Goal: Task Accomplishment & Management: Manage account settings

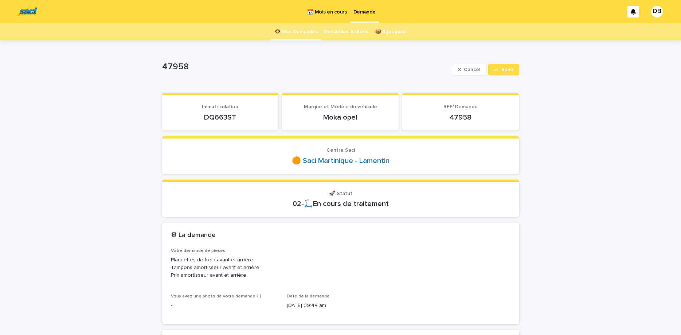
click at [221, 120] on p "DQ663ST" at bounding box center [220, 117] width 99 height 9
copy p "DQ663ST"
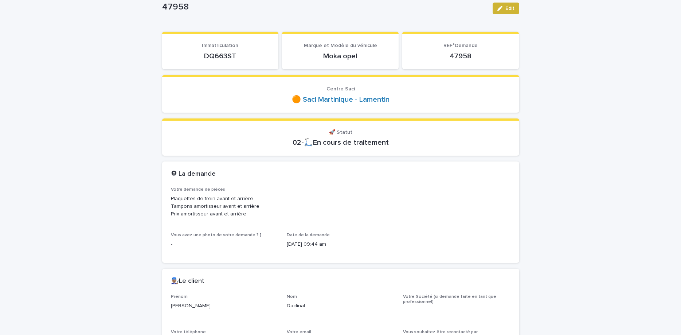
drag, startPoint x: 499, startPoint y: 5, endPoint x: 144, endPoint y: 196, distance: 403.6
click at [500, 5] on button "Edit" at bounding box center [506, 9] width 27 height 12
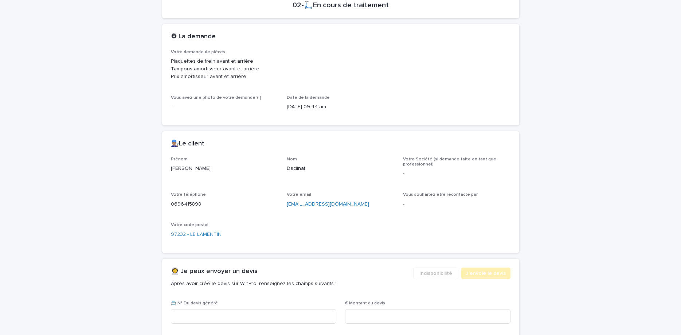
scroll to position [214, 0]
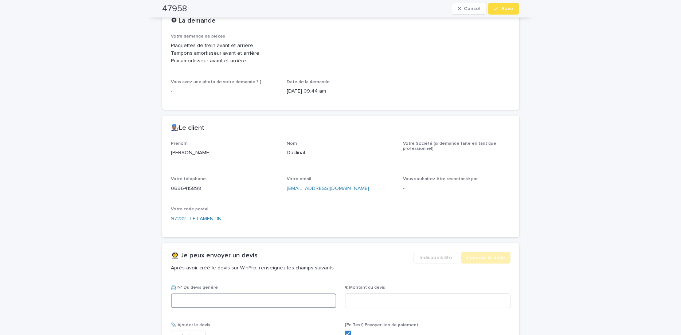
click at [249, 295] on input at bounding box center [254, 301] width 166 height 15
paste input "********"
type input "********"
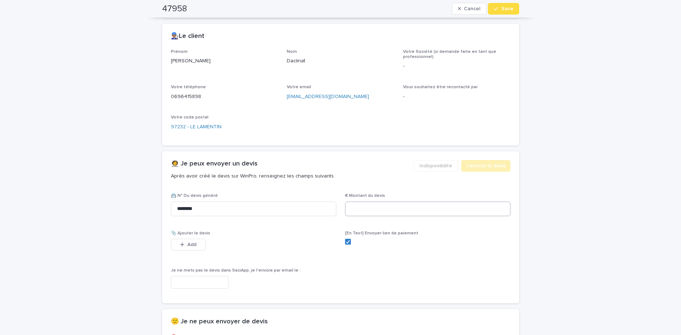
drag, startPoint x: 413, startPoint y: 217, endPoint x: 407, endPoint y: 214, distance: 6.7
click at [411, 216] on div "€ Montant du devis" at bounding box center [428, 207] width 166 height 28
click at [405, 212] on input at bounding box center [428, 209] width 166 height 15
type input "******"
click at [184, 242] on button "Add" at bounding box center [188, 245] width 35 height 12
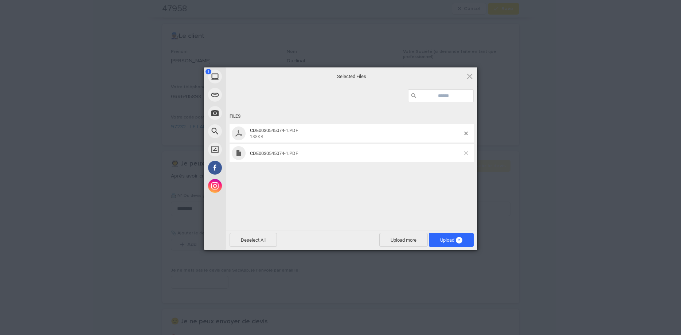
click at [465, 153] on span at bounding box center [467, 153] width 4 height 4
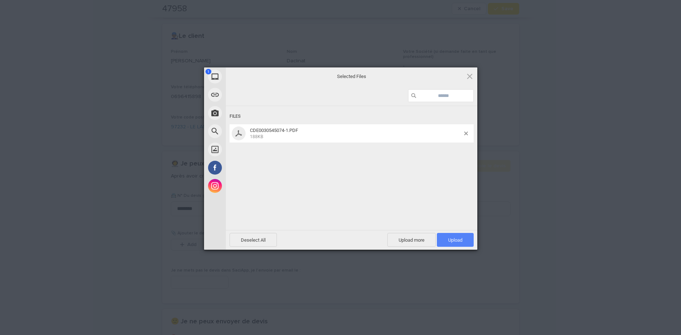
click at [456, 238] on span "Upload 1" at bounding box center [455, 239] width 14 height 5
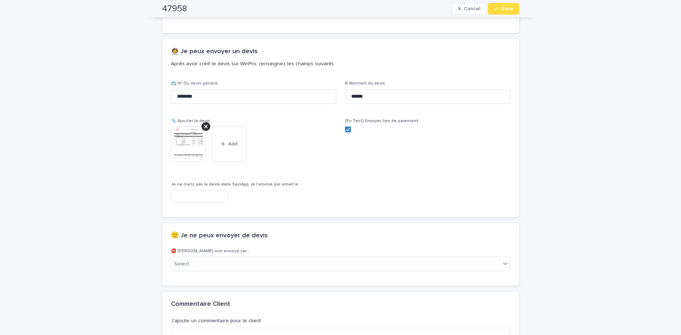
scroll to position [425, 0]
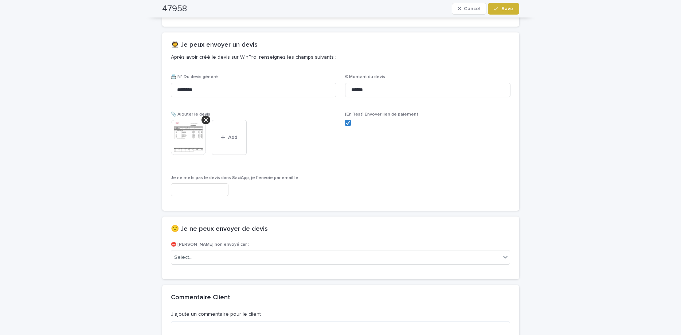
click at [507, 8] on span "Save" at bounding box center [508, 8] width 12 height 5
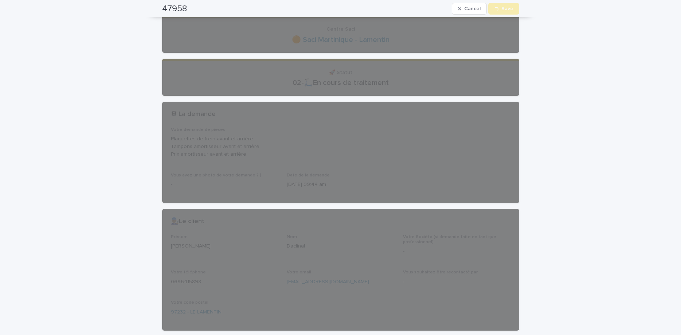
scroll to position [0, 0]
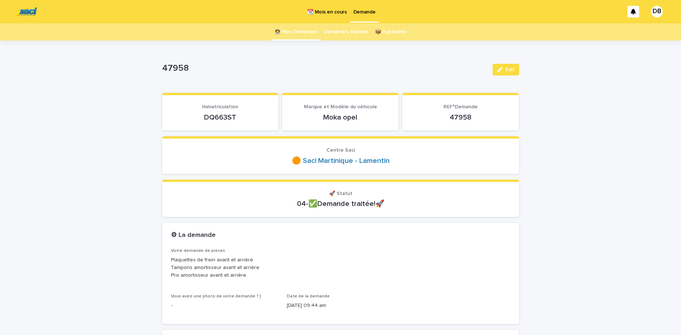
click at [298, 34] on link "👩‍🚀 Mes Demandes" at bounding box center [296, 31] width 43 height 17
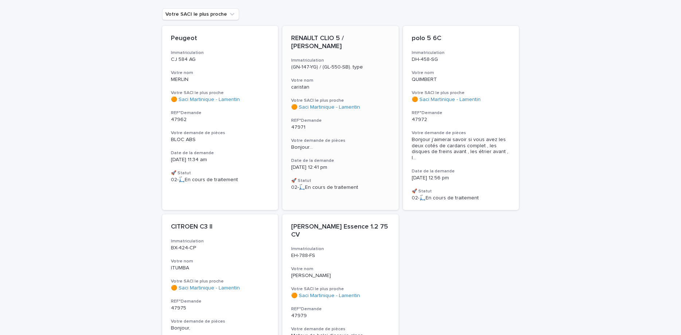
scroll to position [36, 0]
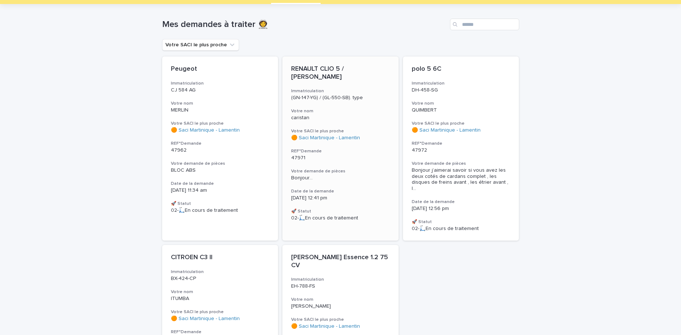
click at [353, 166] on div "RENAULT CLIO 5 / [PERSON_NAME] Immatriculation (GN-147-YG) / (GL-550-SB). type …" at bounding box center [341, 144] width 116 height 174
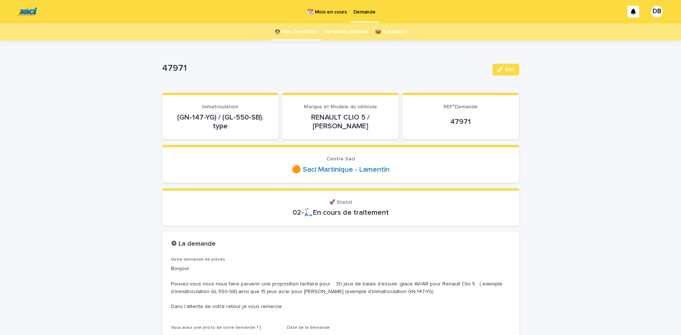
click at [278, 29] on link "👩‍🚀 Mes Demandes" at bounding box center [296, 31] width 43 height 17
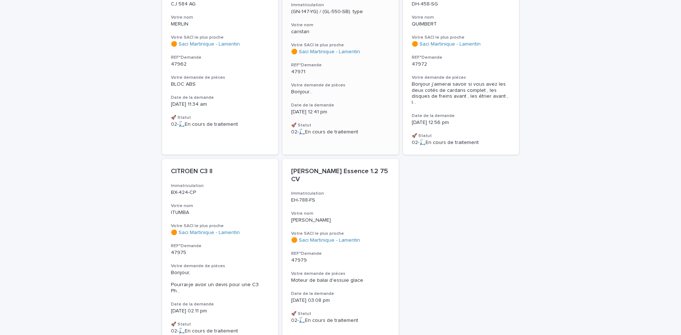
scroll to position [153, 0]
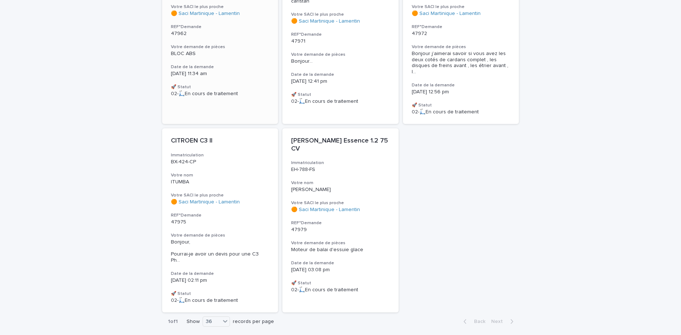
click at [267, 88] on h3 "🚀 Statut" at bounding box center [220, 87] width 99 height 6
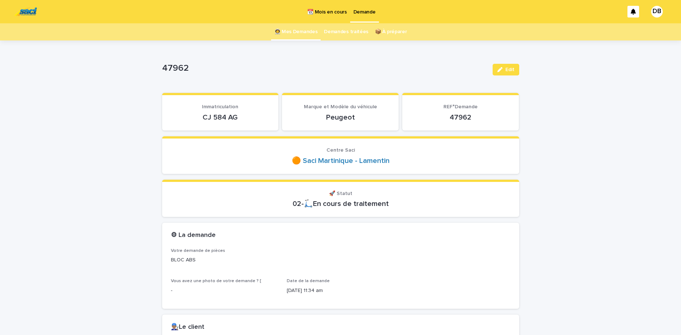
click at [221, 116] on p "CJ 584 AG" at bounding box center [220, 117] width 99 height 9
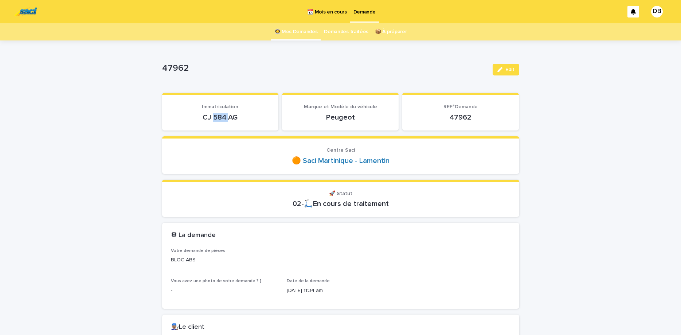
click at [221, 116] on p "CJ 584 AG" at bounding box center [220, 117] width 99 height 9
click at [457, 117] on p "47962" at bounding box center [460, 117] width 99 height 9
copy p "47962"
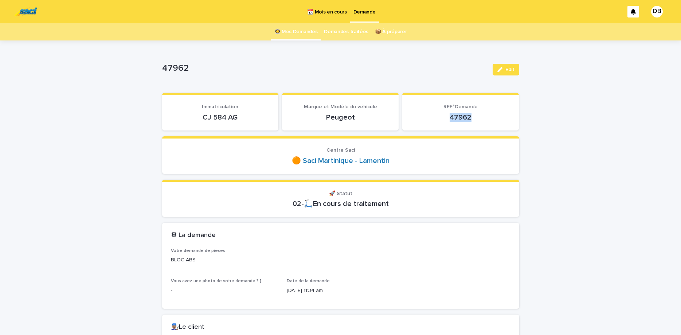
click at [297, 27] on link "👩‍🚀 Mes Demandes" at bounding box center [296, 31] width 43 height 17
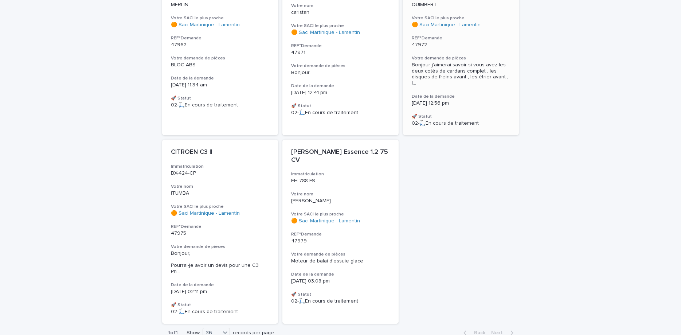
scroll to position [153, 0]
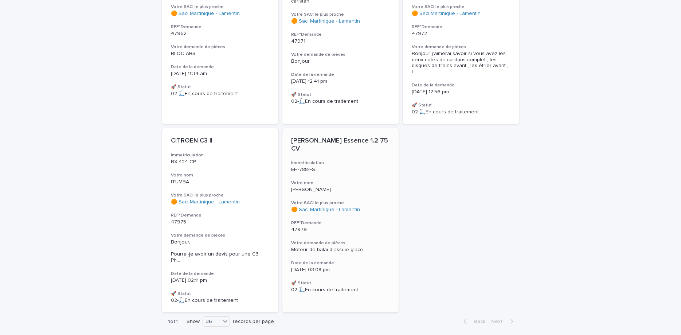
click at [359, 261] on div "[PERSON_NAME] Essence 1.2 75 CV Immatriculation EH-788-FS Votre nom [PERSON_NAM…" at bounding box center [341, 215] width 116 height 174
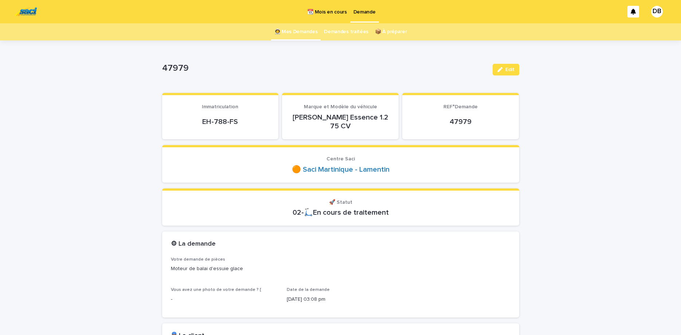
click at [221, 116] on div "EH-788-FS" at bounding box center [220, 121] width 99 height 10
click at [221, 119] on p "EH-788-FS" at bounding box center [220, 121] width 99 height 9
